Goal: Information Seeking & Learning: Learn about a topic

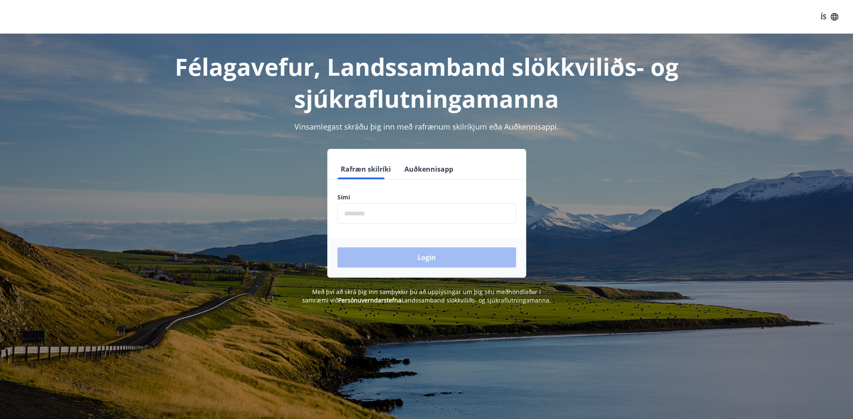
click at [373, 213] on input "phone" at bounding box center [426, 213] width 179 height 21
type input "********"
click at [397, 253] on button "Login" at bounding box center [426, 258] width 179 height 20
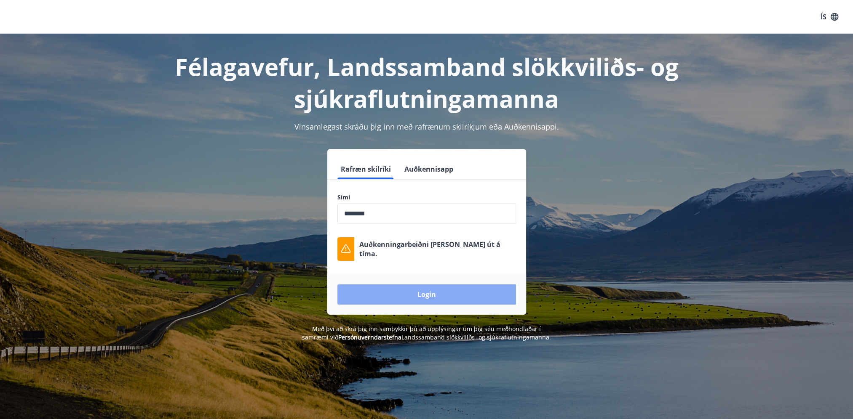
click at [419, 296] on button "Login" at bounding box center [426, 295] width 179 height 20
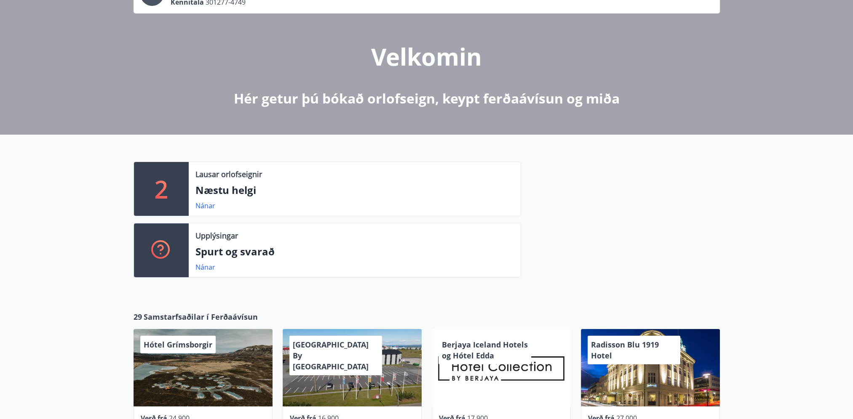
scroll to position [84, 0]
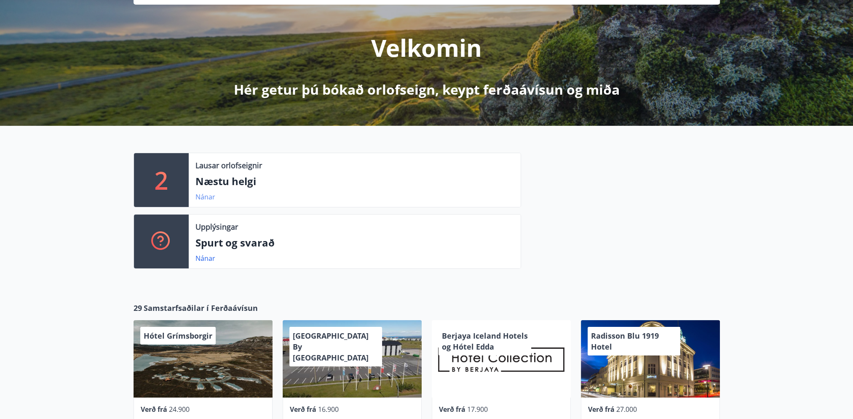
click at [200, 194] on link "Nánar" at bounding box center [205, 196] width 20 height 9
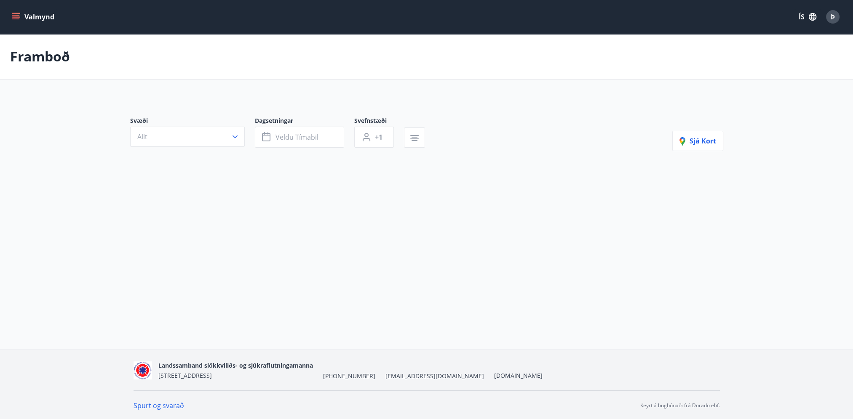
type input "*"
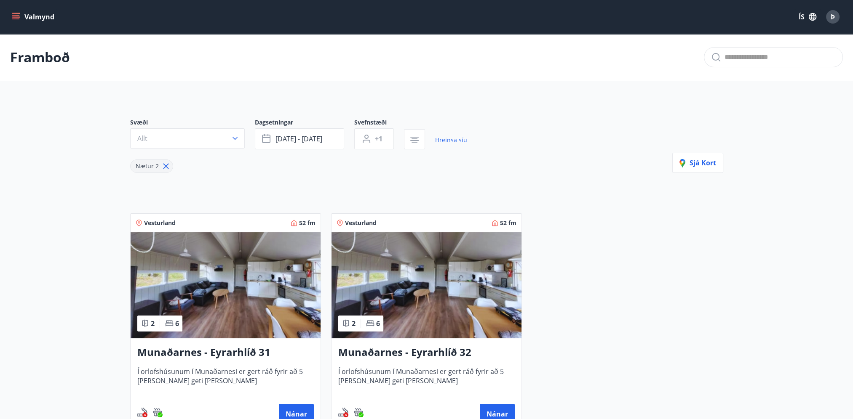
click at [16, 18] on icon "menu" at bounding box center [16, 17] width 8 height 8
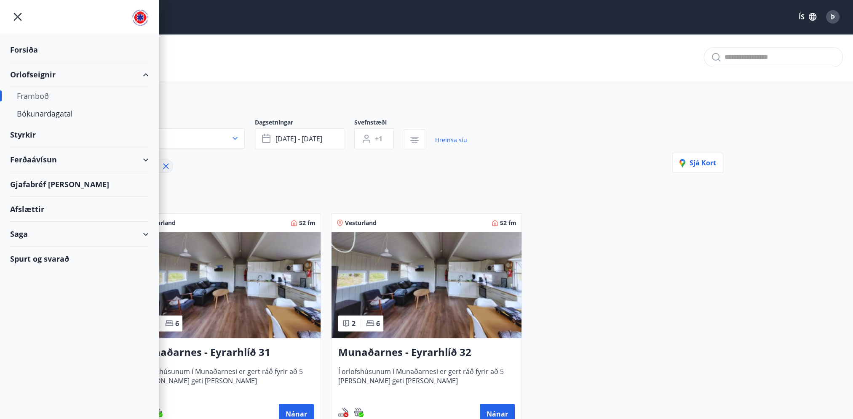
click at [27, 134] on div "Styrkir" at bounding box center [79, 135] width 139 height 25
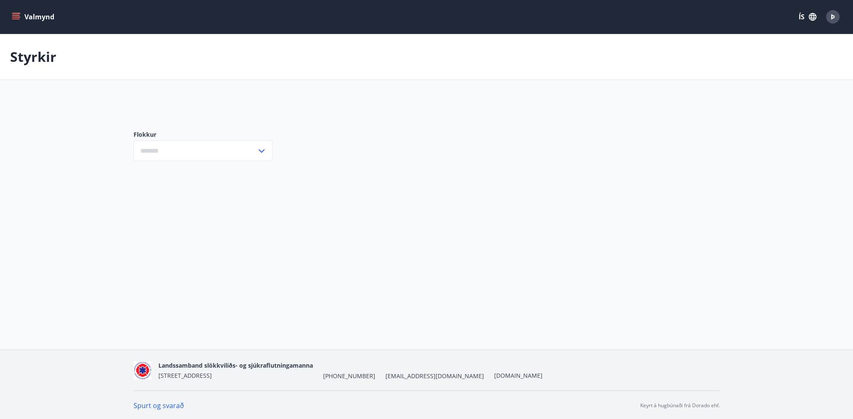
type input "***"
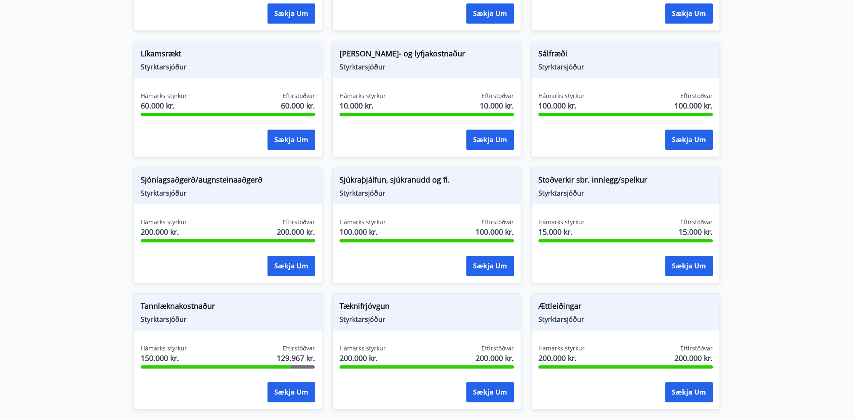
scroll to position [750, 0]
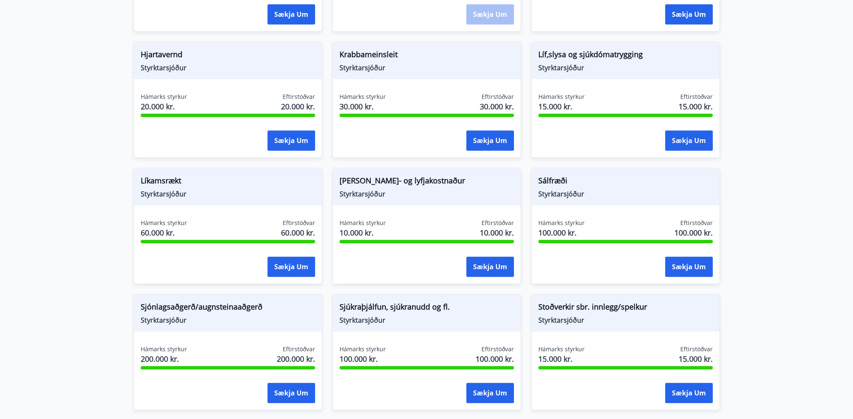
scroll to position [624, 0]
